Goal: Task Accomplishment & Management: Use online tool/utility

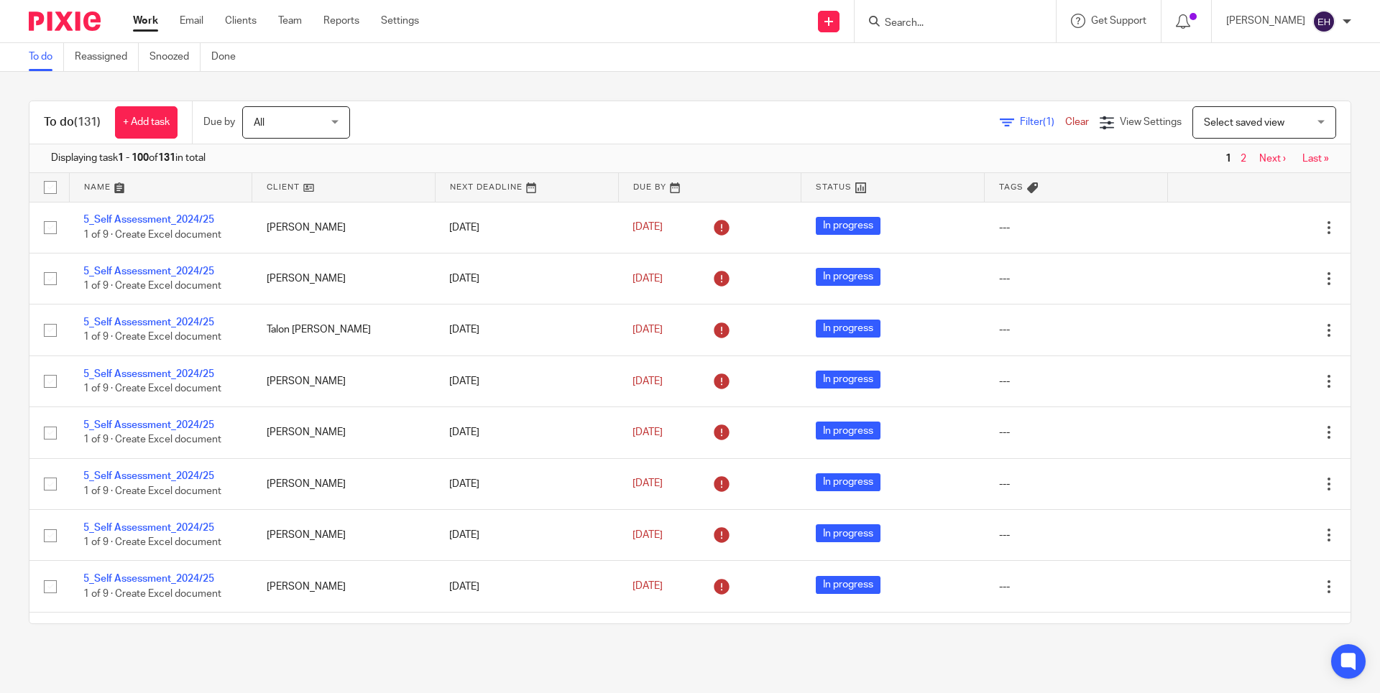
click at [1259, 162] on link "Next ›" at bounding box center [1272, 159] width 27 height 10
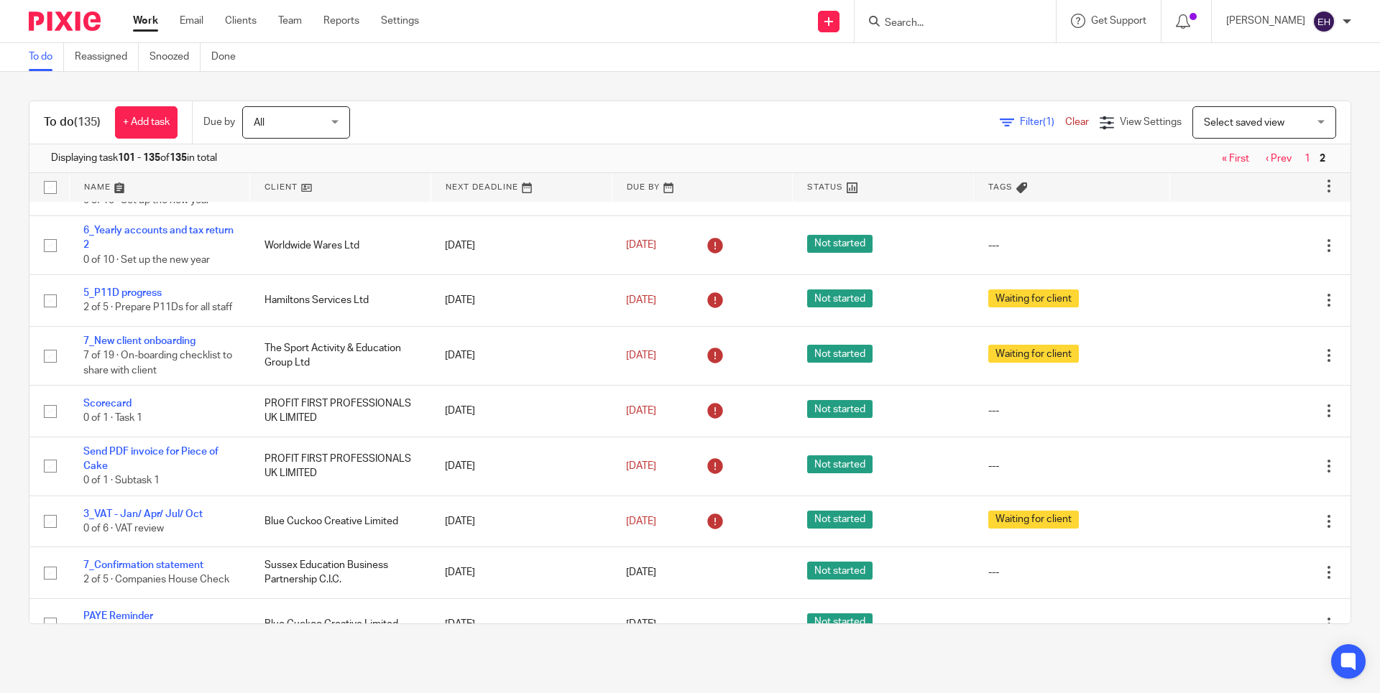
scroll to position [605, 0]
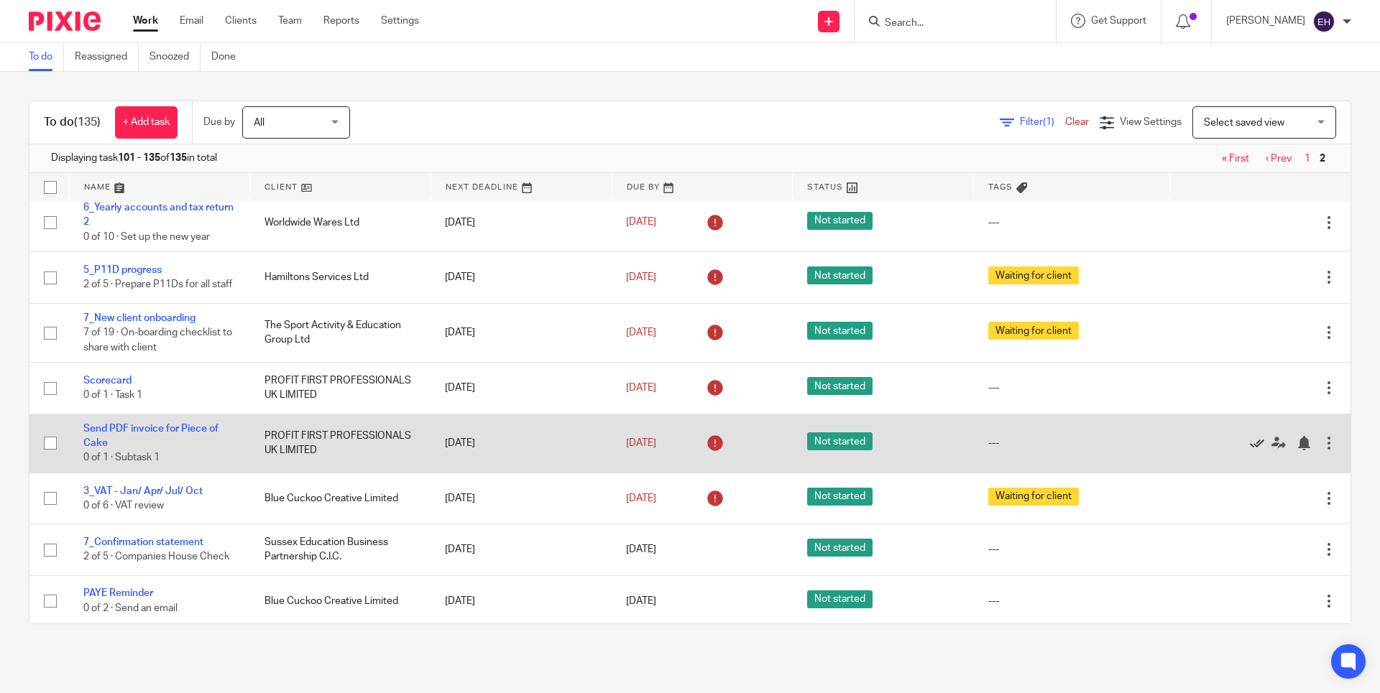
click at [1249, 451] on icon at bounding box center [1256, 443] width 14 height 14
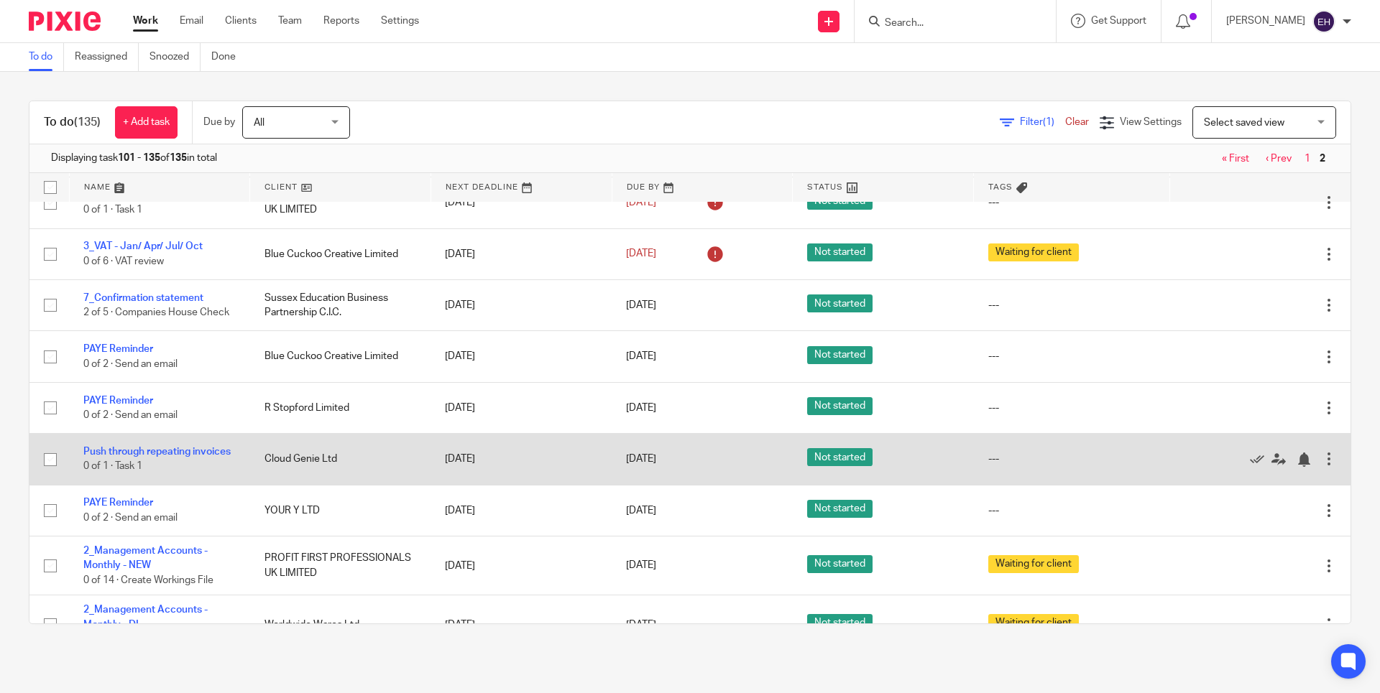
scroll to position [793, 0]
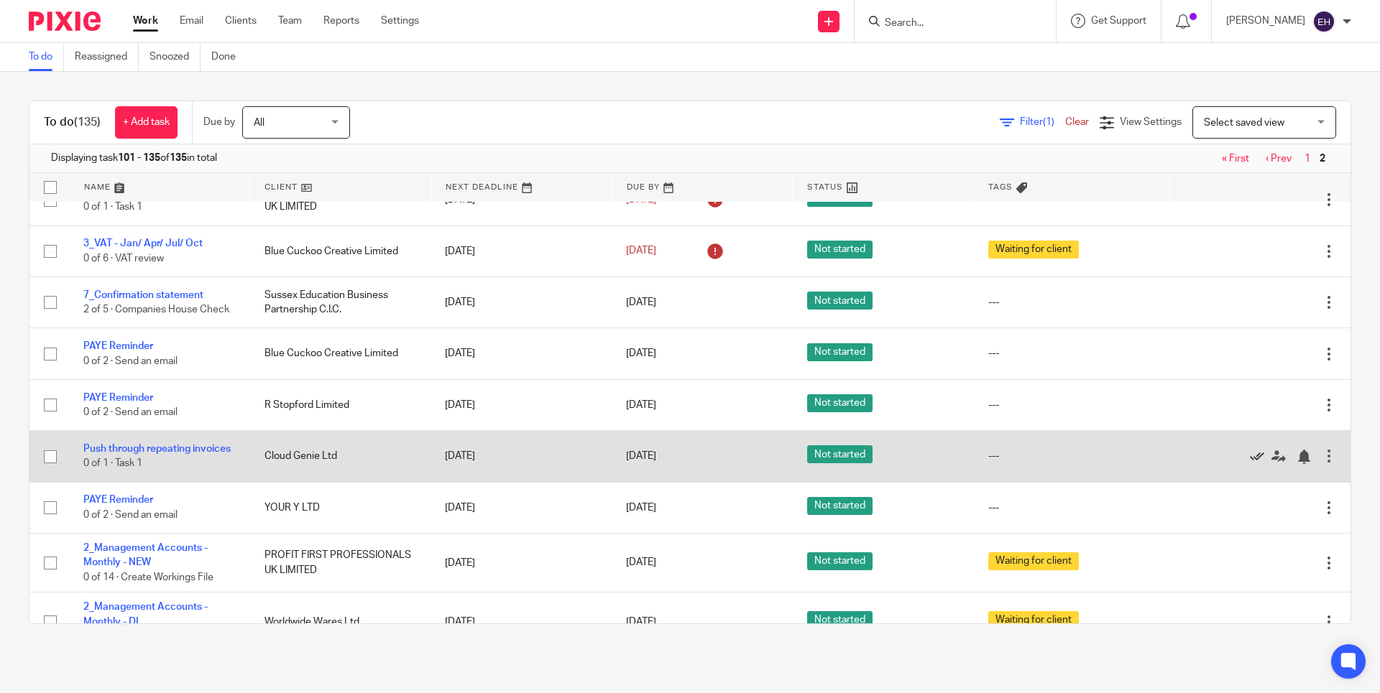
click at [1249, 464] on icon at bounding box center [1256, 457] width 14 height 14
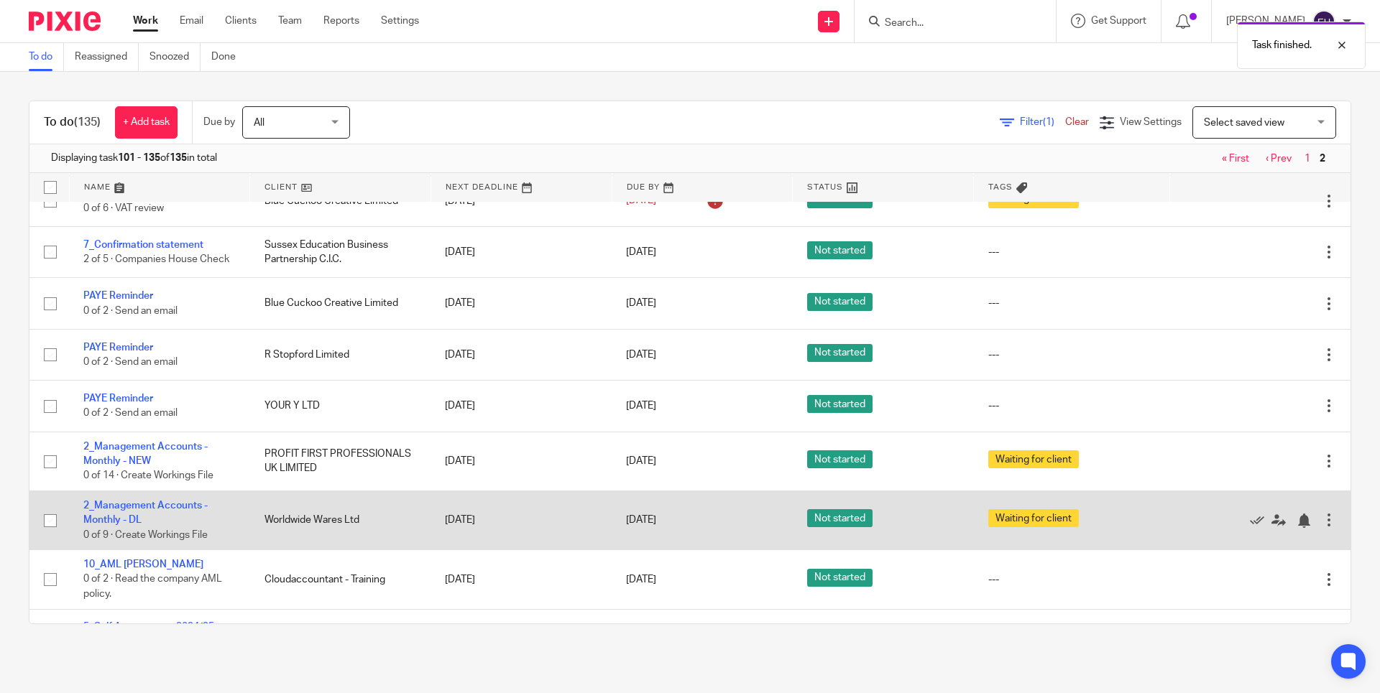
scroll to position [875, 0]
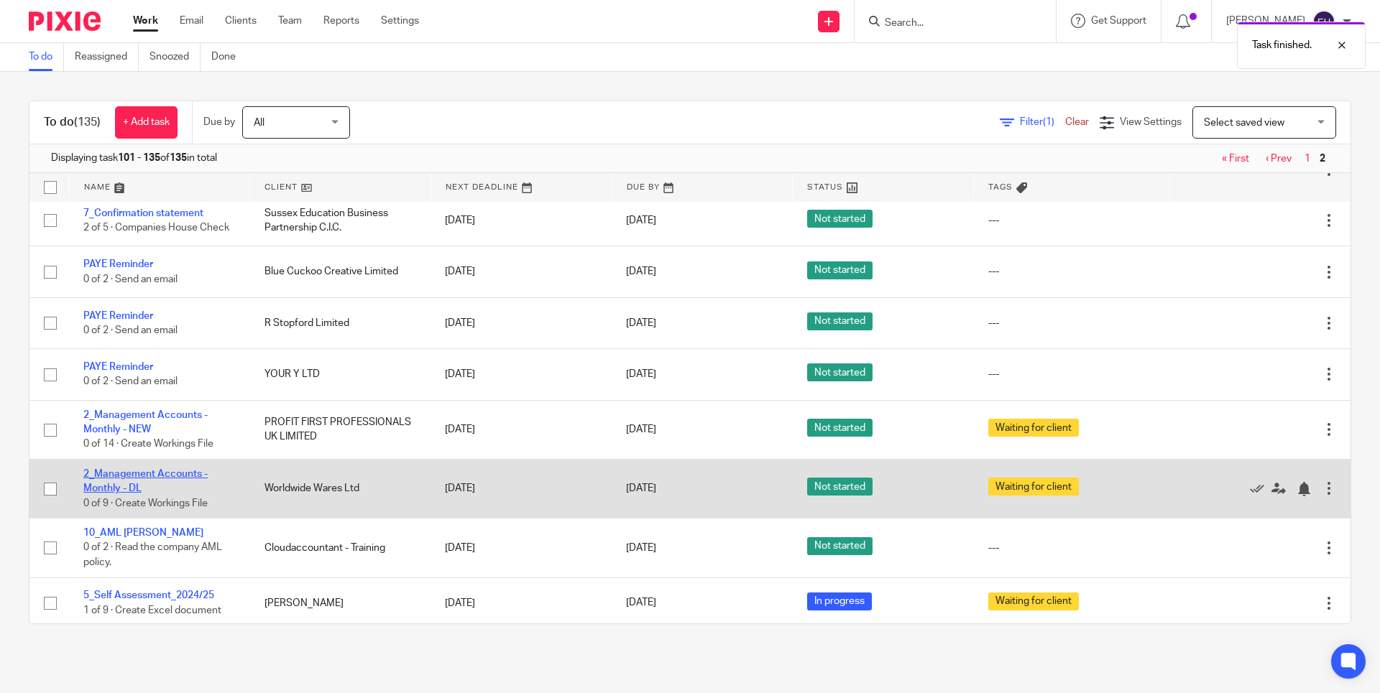
click at [142, 494] on link "2_Management Accounts - Monthly - DL" at bounding box center [145, 481] width 124 height 24
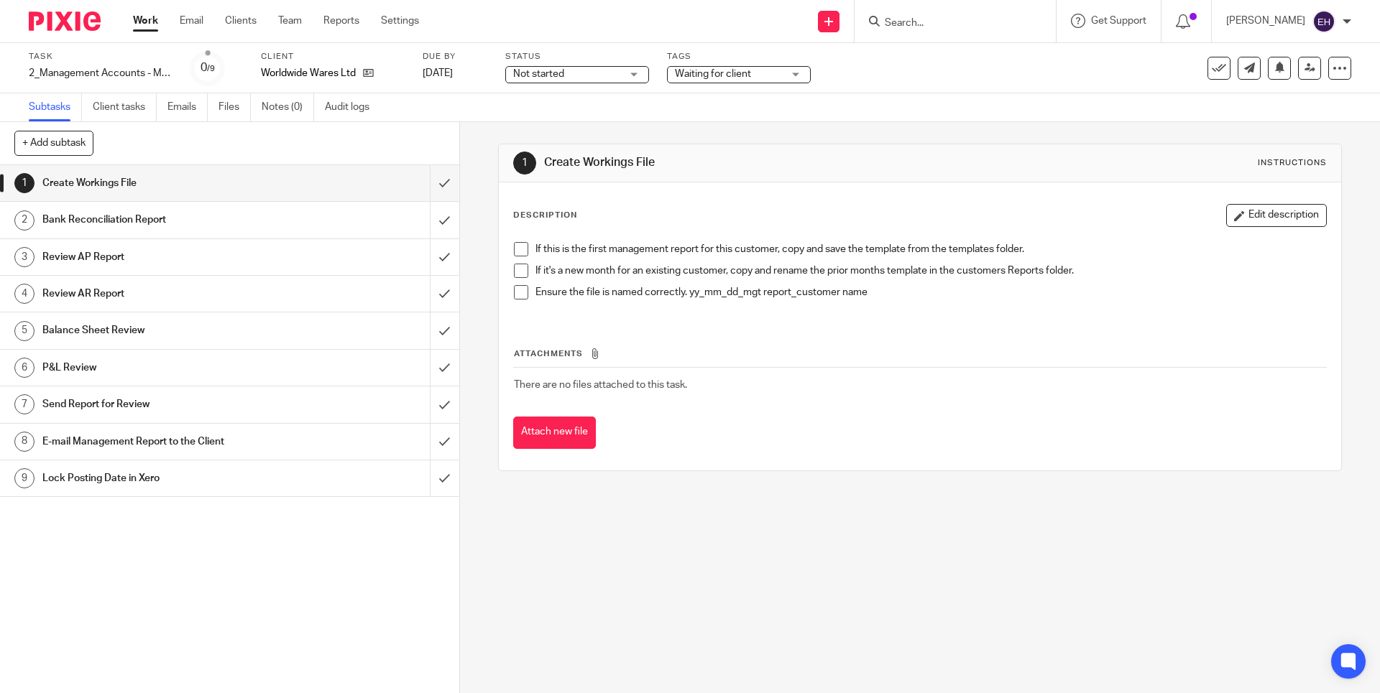
click at [118, 440] on h1 "E-mail Management Report to the Client" at bounding box center [166, 442] width 249 height 22
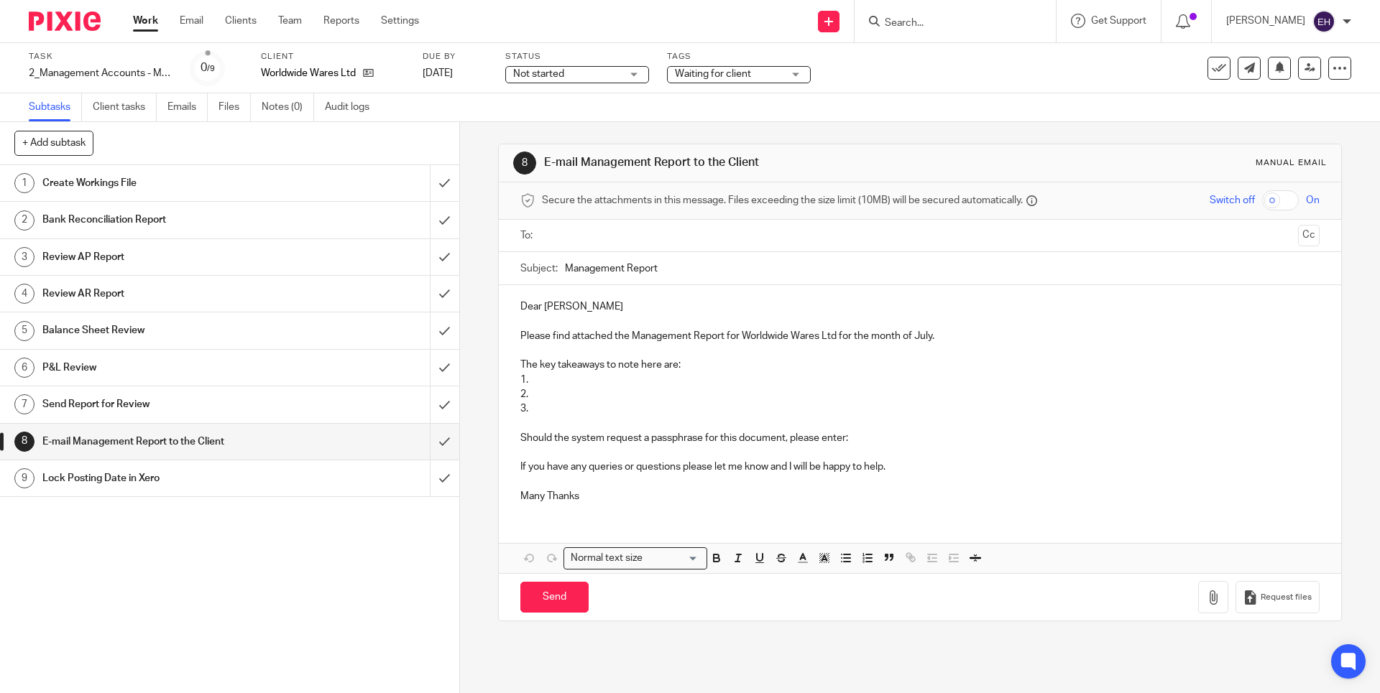
click at [573, 236] on input "text" at bounding box center [919, 236] width 744 height 17
drag, startPoint x: 554, startPoint y: 416, endPoint x: 503, endPoint y: 348, distance: 84.6
click at [503, 348] on div "Dear Andy Please find attached the Management Report for Worldwide Wares Ltd fo…" at bounding box center [919, 402] width 841 height 229
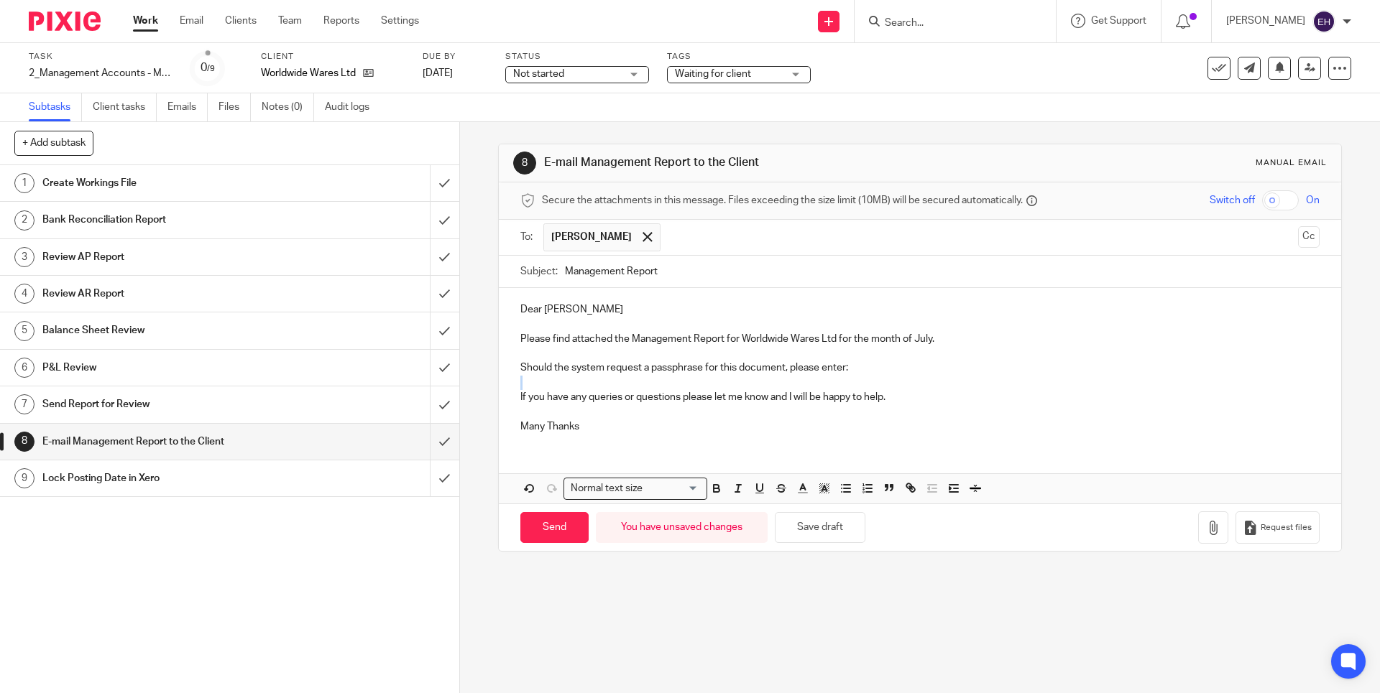
drag, startPoint x: 872, startPoint y: 367, endPoint x: 459, endPoint y: 375, distance: 412.5
click at [460, 375] on div "8 E-mail Management Report to the Client Manual email Secure the attachments in…" at bounding box center [920, 407] width 920 height 571
drag, startPoint x: 858, startPoint y: 361, endPoint x: 506, endPoint y: 364, distance: 352.1
click at [506, 364] on div "Dear Andy Please find attached the Management Report for Worldwide Wares Ltd fo…" at bounding box center [919, 366] width 841 height 156
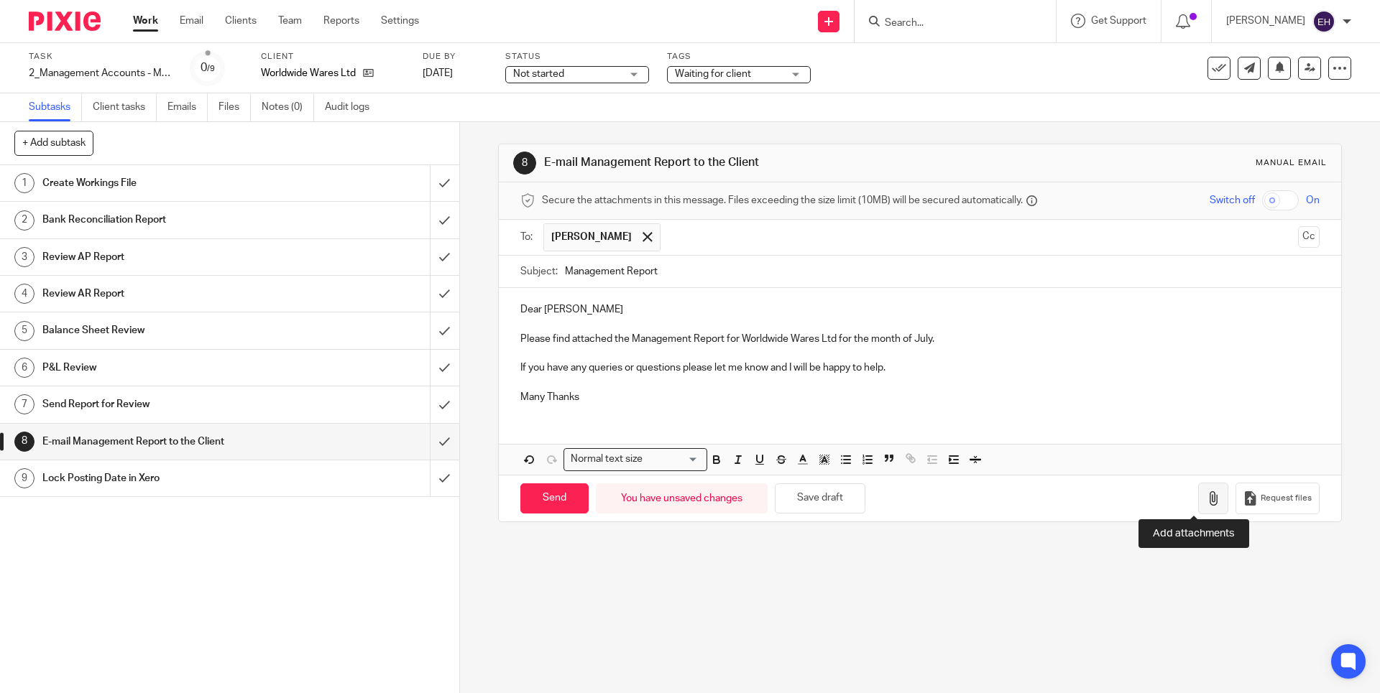
click at [1206, 497] on icon "button" at bounding box center [1213, 498] width 14 height 14
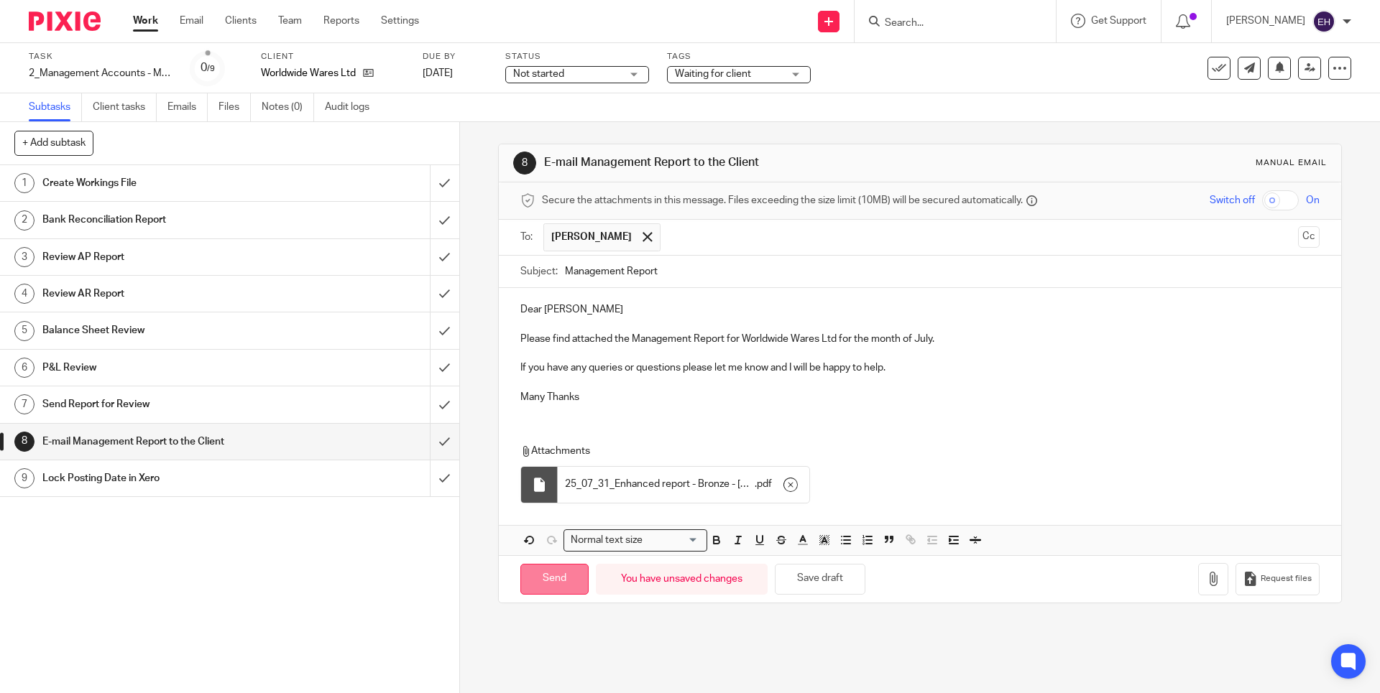
click at [534, 571] on input "Send" at bounding box center [554, 579] width 68 height 31
type input "Sent"
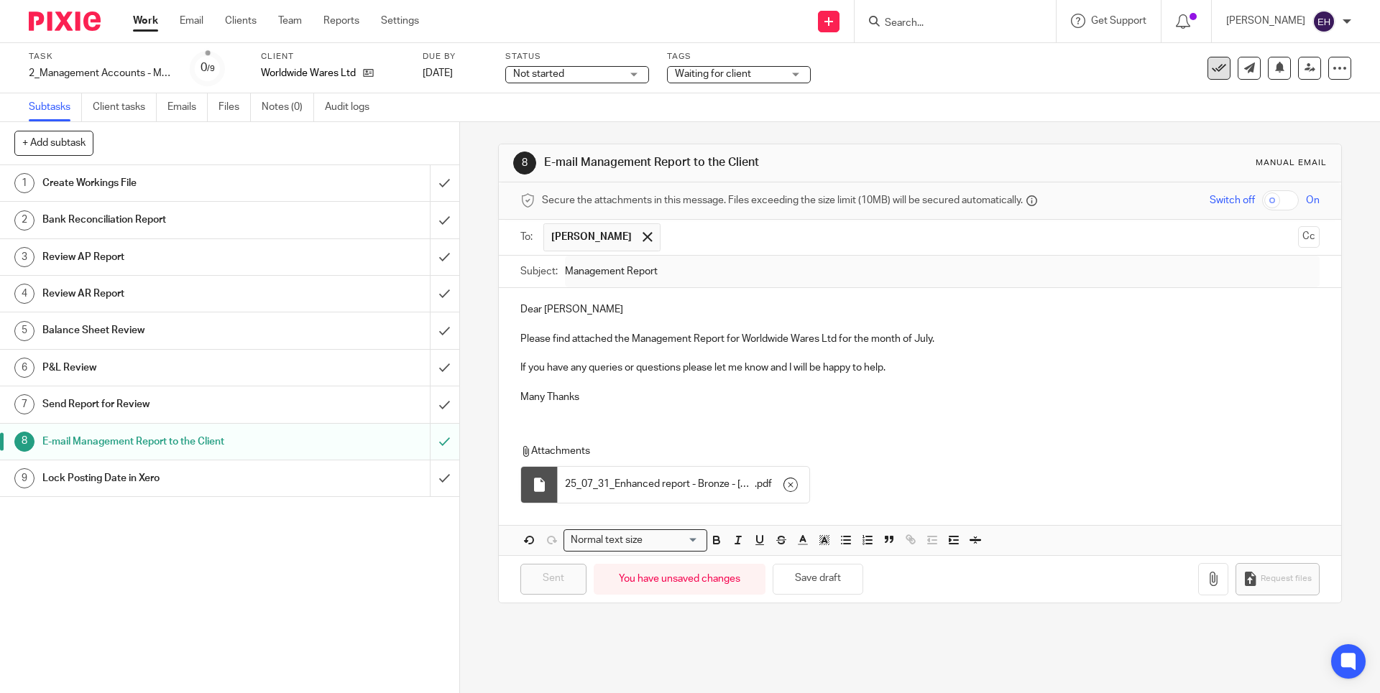
click at [1213, 70] on icon at bounding box center [1218, 68] width 14 height 14
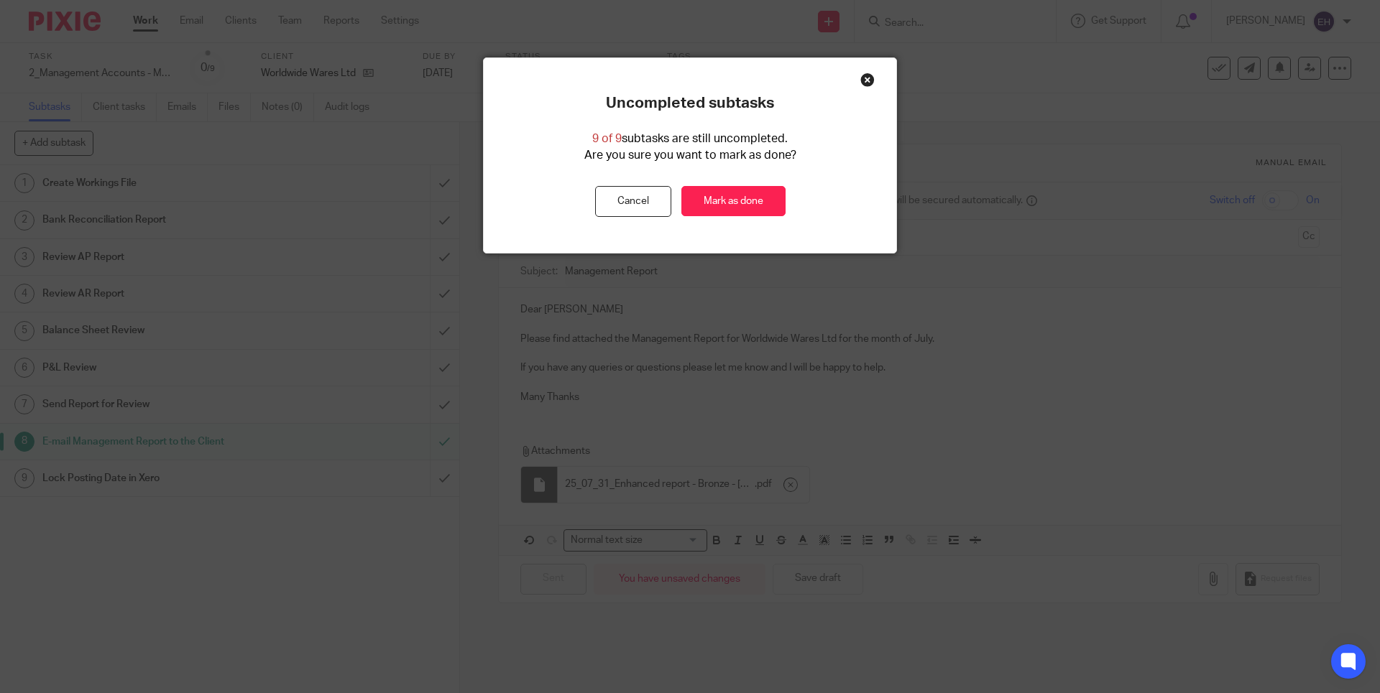
click at [801, 200] on div "Uncompleted subtasks 9 of 9 subtasks are still uncompleted. Are you sure you wa…" at bounding box center [690, 155] width 412 height 123
click at [741, 200] on link "Mark as done" at bounding box center [733, 201] width 104 height 31
